Goal: Communication & Community: Answer question/provide support

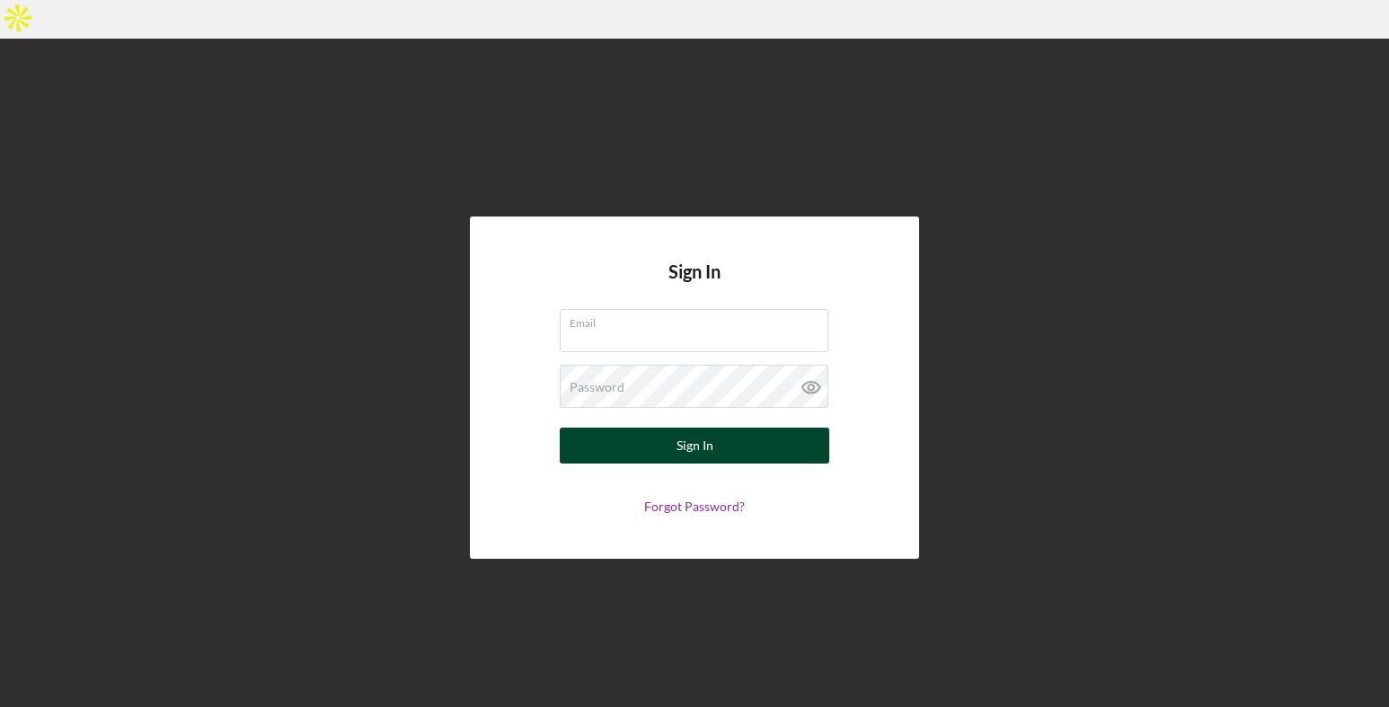
type input "[EMAIL_ADDRESS][DOMAIN_NAME]"
click at [710, 428] on div "Sign In" at bounding box center [695, 446] width 37 height 36
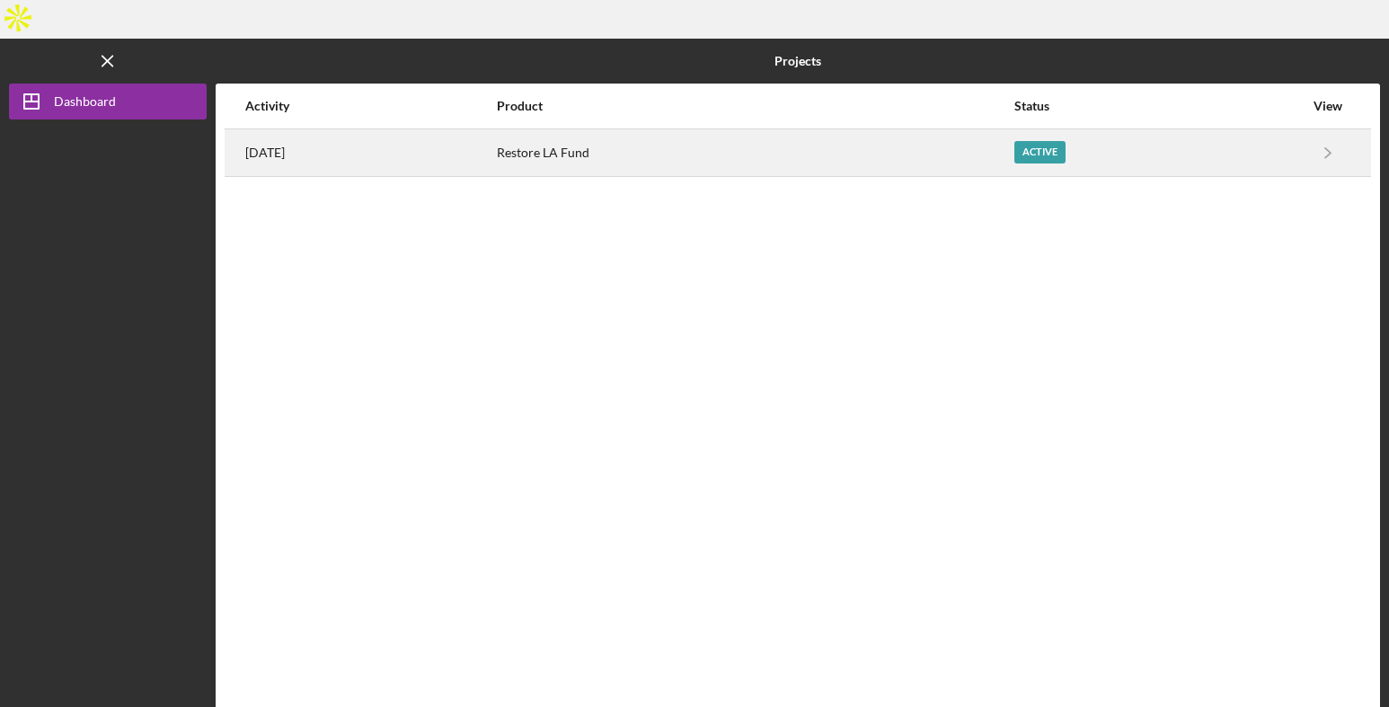
click at [874, 130] on div "Restore LA Fund" at bounding box center [755, 152] width 516 height 45
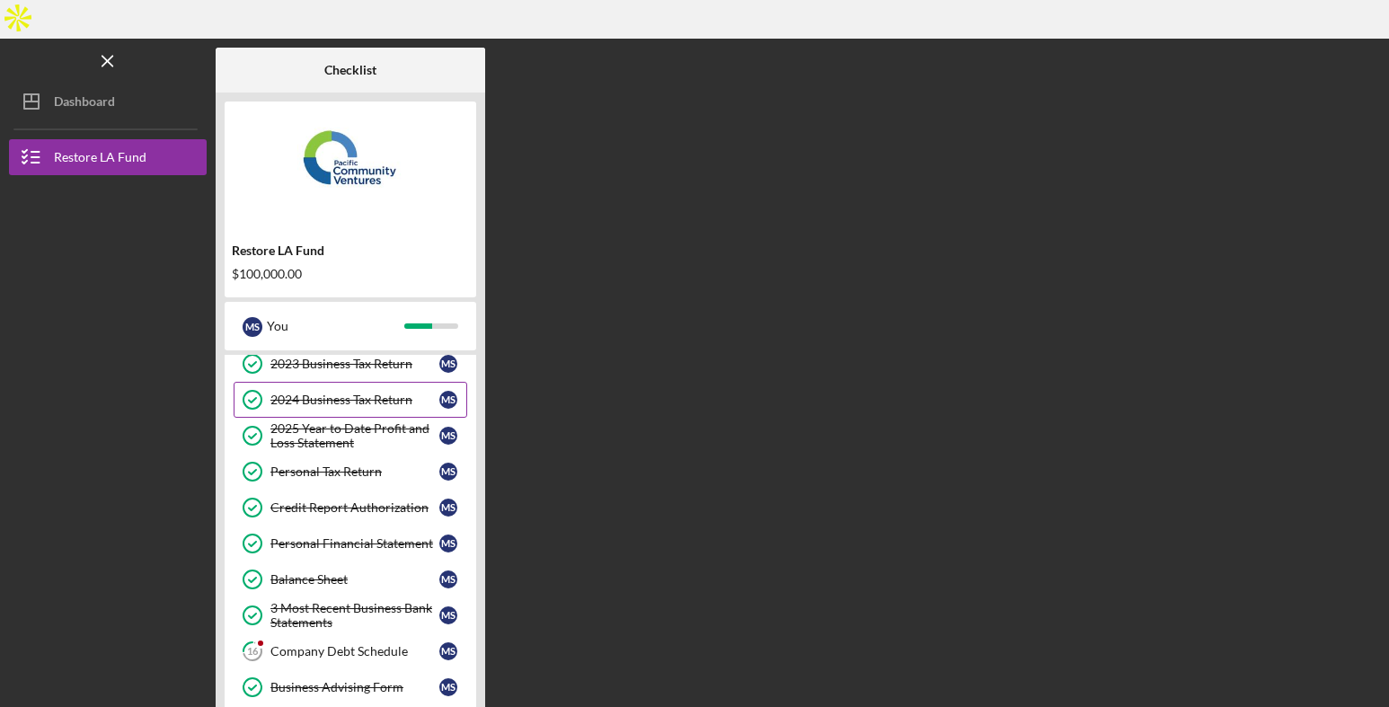
scroll to position [160, 0]
click at [332, 632] on link "16 Company Debt Schedule M S" at bounding box center [351, 650] width 234 height 36
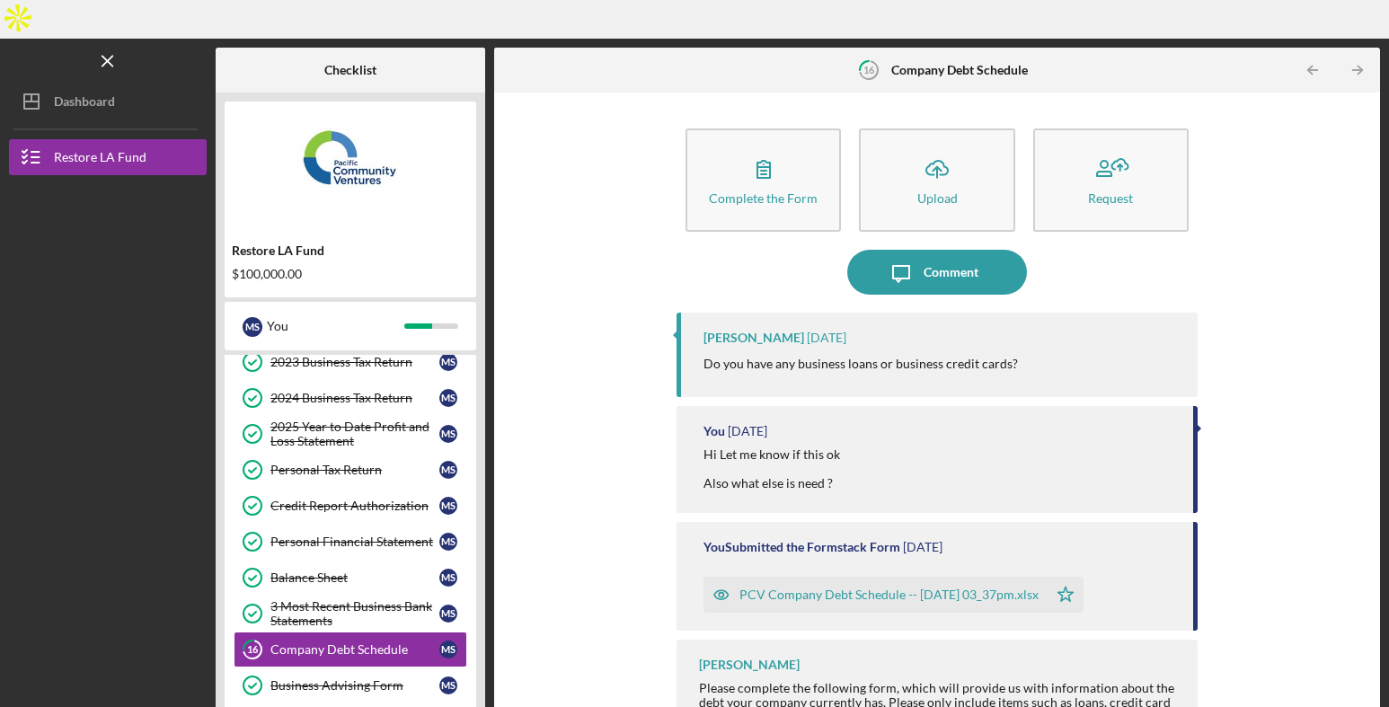
click at [864, 354] on p "Do you have any business loans or business credit cards?" at bounding box center [861, 364] width 315 height 20
click at [997, 248] on button "Icon/Message Comment" at bounding box center [937, 270] width 180 height 45
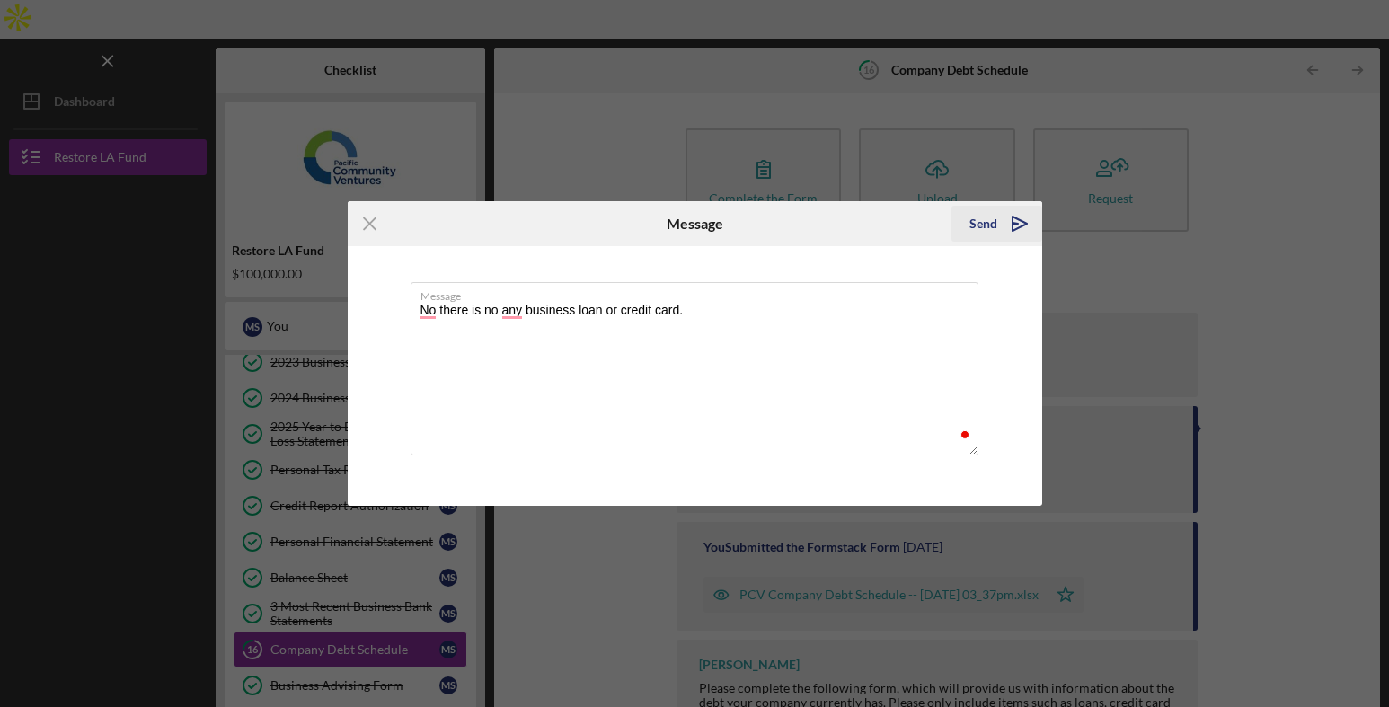
type textarea "No there is no any business loan or credit card."
click at [1033, 229] on icon "Icon/icon-invite-send" at bounding box center [1020, 223] width 45 height 45
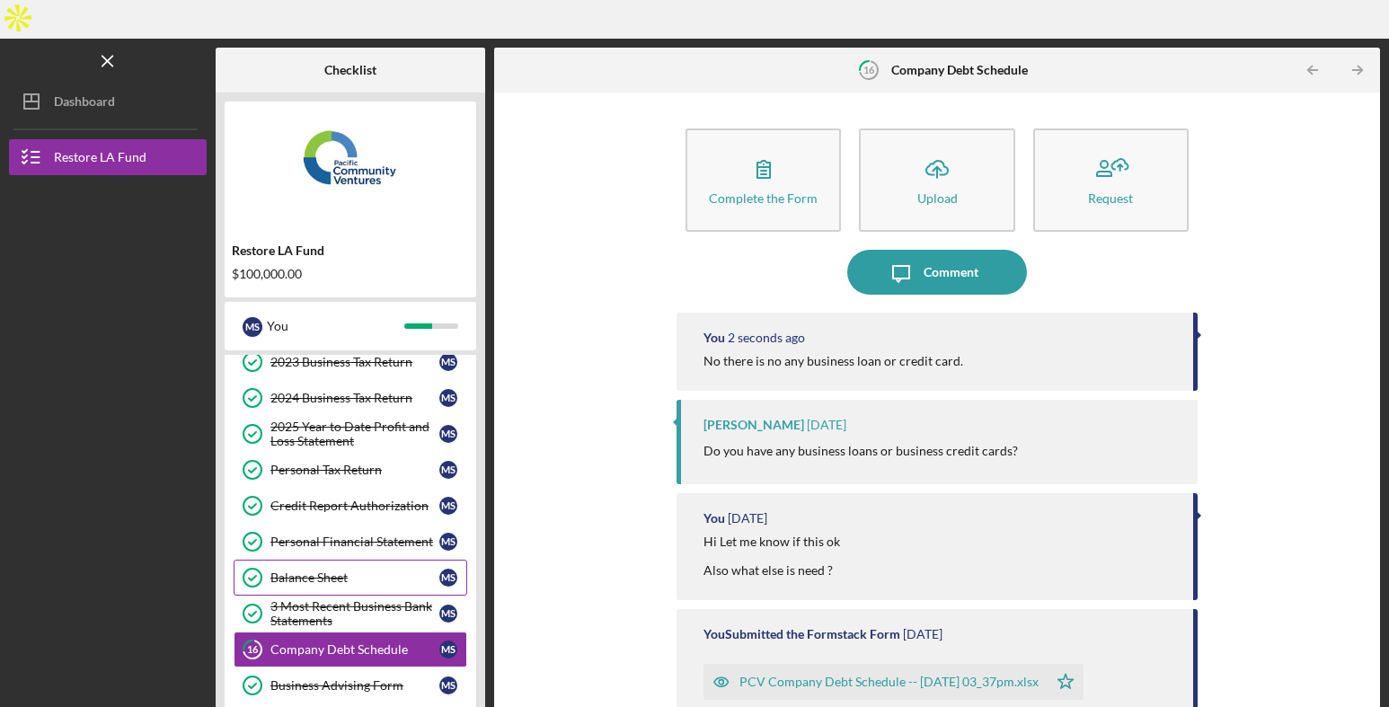
scroll to position [235, 0]
